Goal: Information Seeking & Learning: Find specific fact

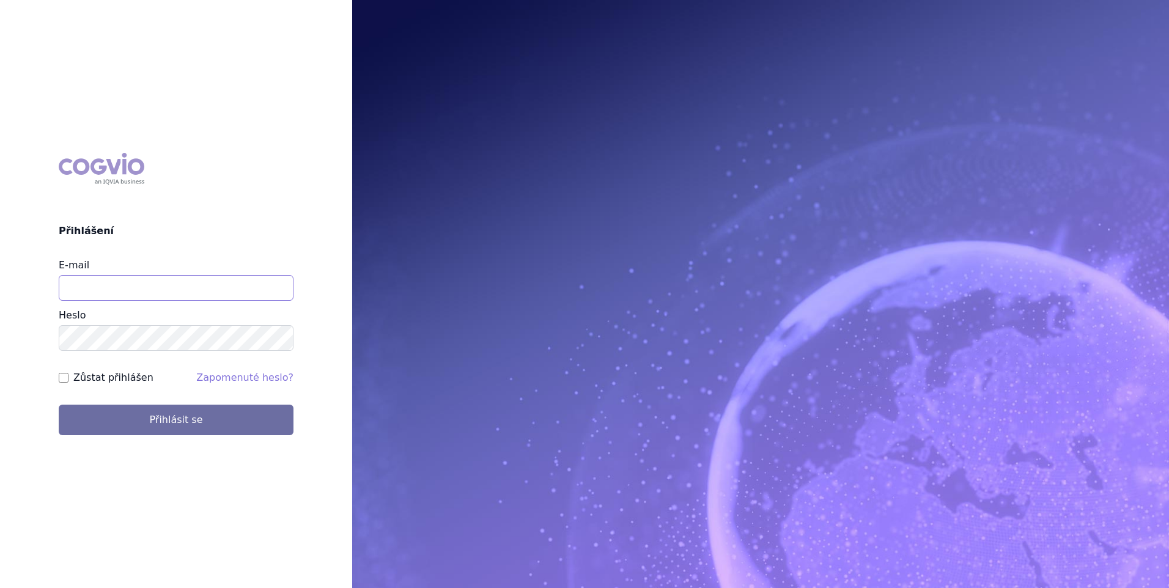
type input "[PERSON_NAME][EMAIL_ADDRESS][DOMAIN_NAME]"
click at [87, 375] on label "Zůstat přihlášen" at bounding box center [113, 378] width 80 height 15
click at [68, 375] on input "Zůstat přihlášen" at bounding box center [64, 378] width 10 height 10
checkbox input "true"
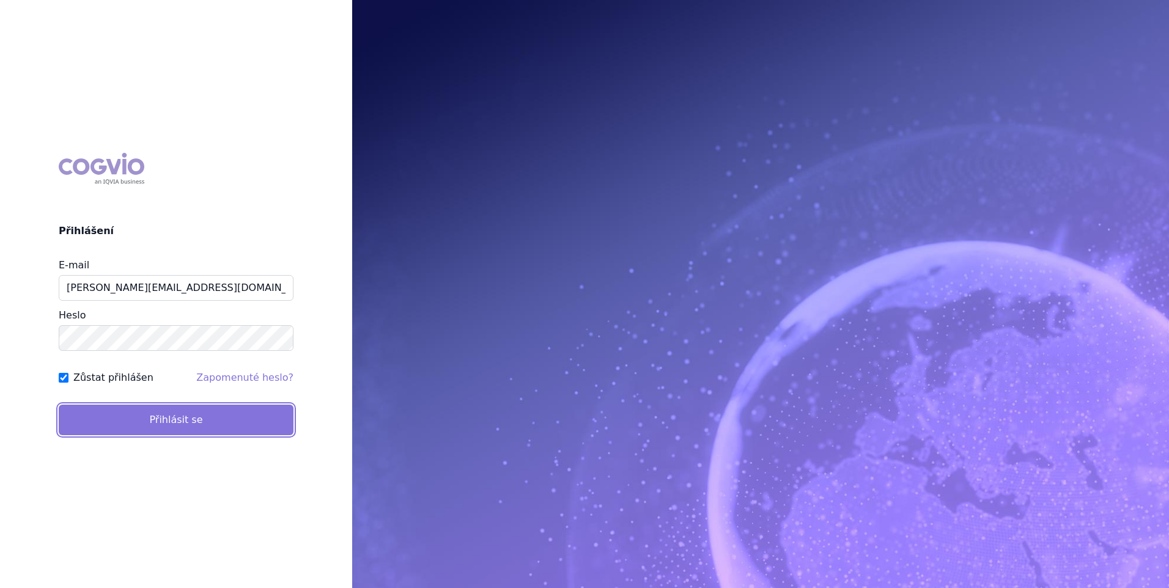
click at [92, 410] on button "Přihlásit se" at bounding box center [176, 420] width 235 height 31
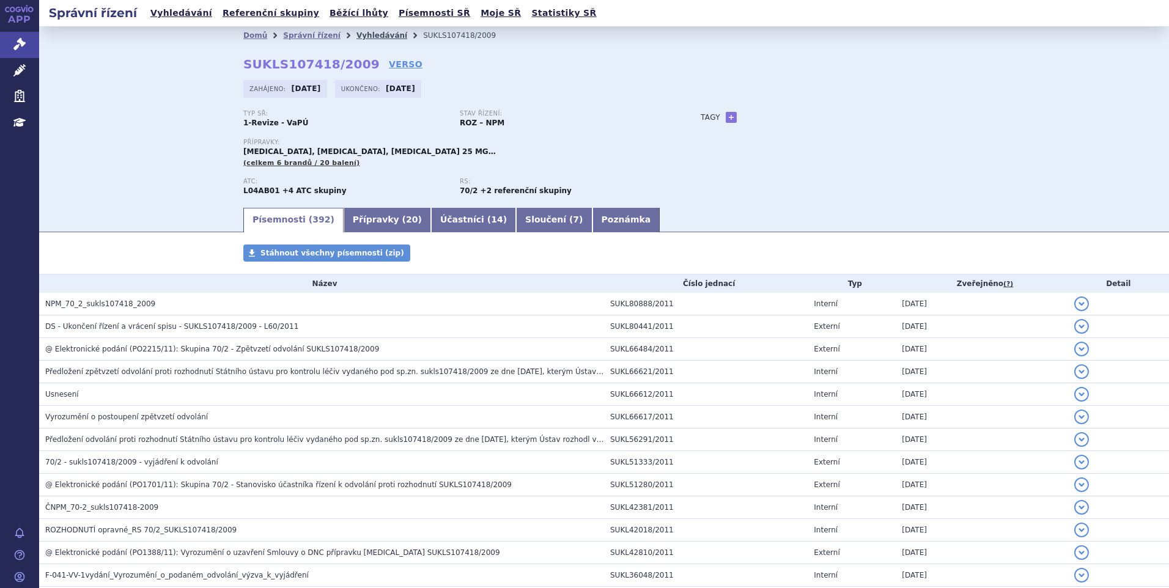
click at [369, 38] on link "Vyhledávání" at bounding box center [382, 35] width 51 height 9
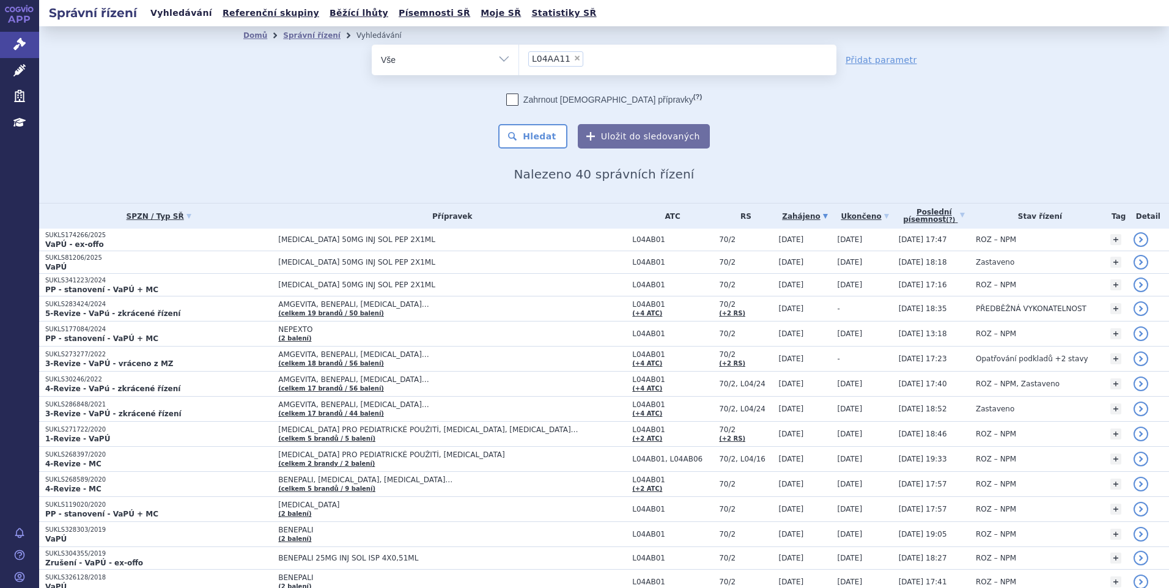
click at [179, 18] on link "Vyhledávání" at bounding box center [181, 13] width 69 height 17
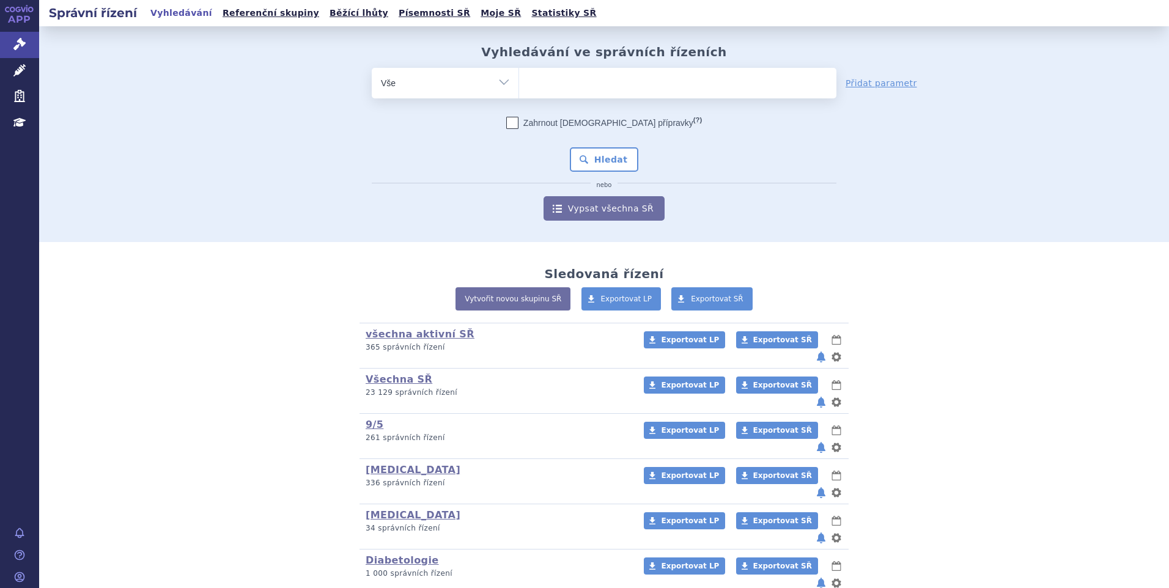
click at [495, 84] on select "Vše Spisová značka Typ SŘ Přípravek/SUKL kód Účastník/Držitel" at bounding box center [445, 82] width 147 height 28
select select "filter-atc-group"
click at [372, 68] on select "Vše Spisová značka Typ SŘ Přípravek/SUKL kód Účastník/Držitel" at bounding box center [445, 82] width 147 height 28
click at [617, 80] on ul at bounding box center [677, 81] width 317 height 26
click at [519, 80] on select at bounding box center [519, 82] width 1 height 31
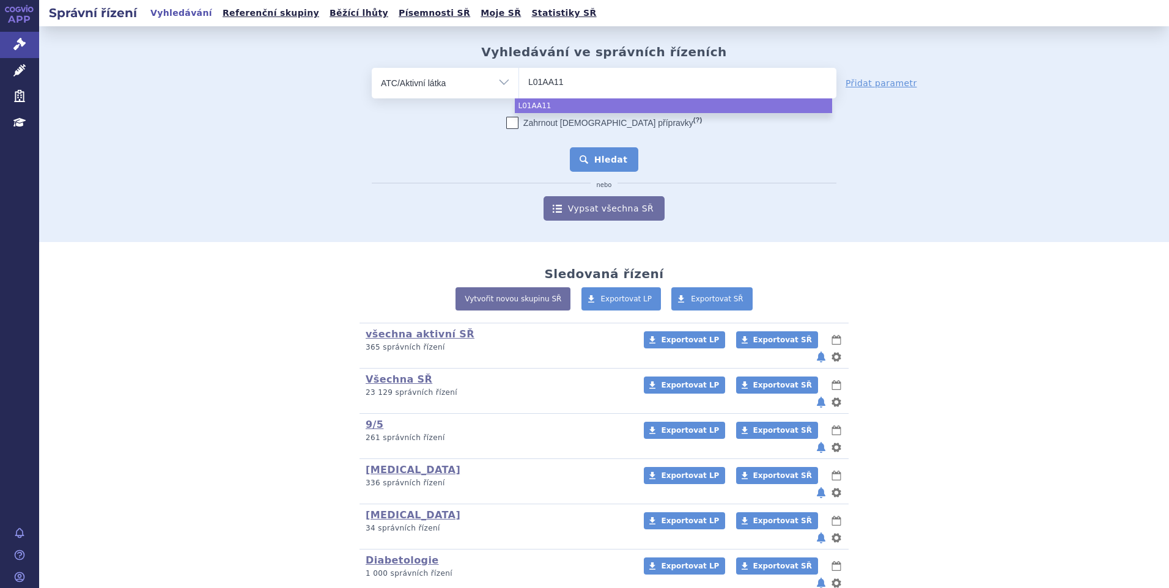
type input "L01AA11"
click at [590, 161] on button "Hledat" at bounding box center [604, 159] width 69 height 24
select select "L01AA11"
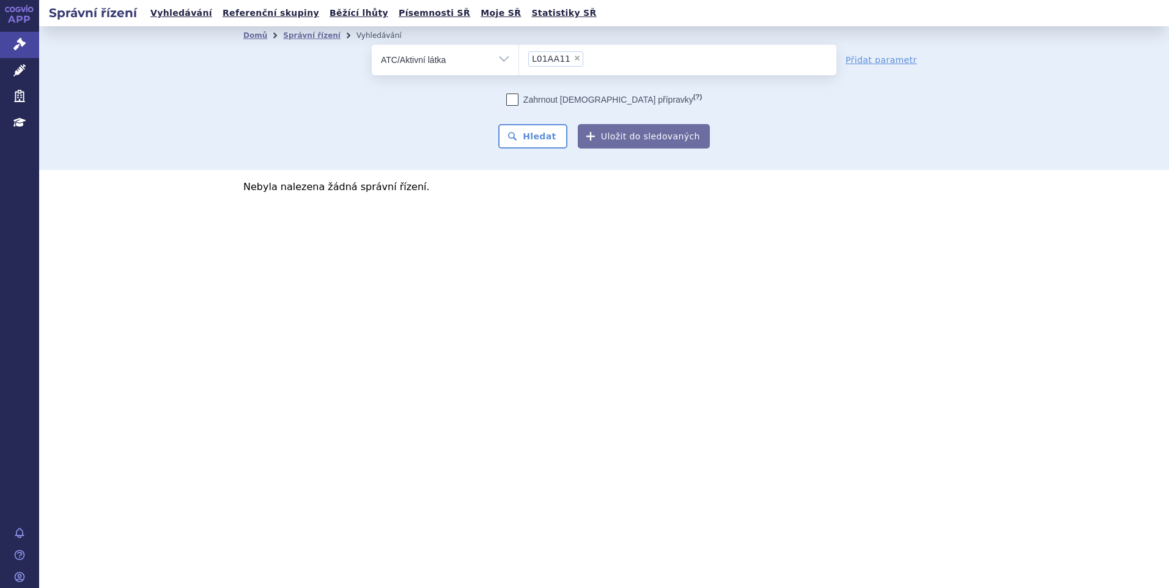
click at [575, 59] on span "×" at bounding box center [577, 57] width 7 height 7
click at [519, 59] on select "L01AA11" at bounding box center [519, 59] width 1 height 31
select select
